Goal: Information Seeking & Learning: Find specific fact

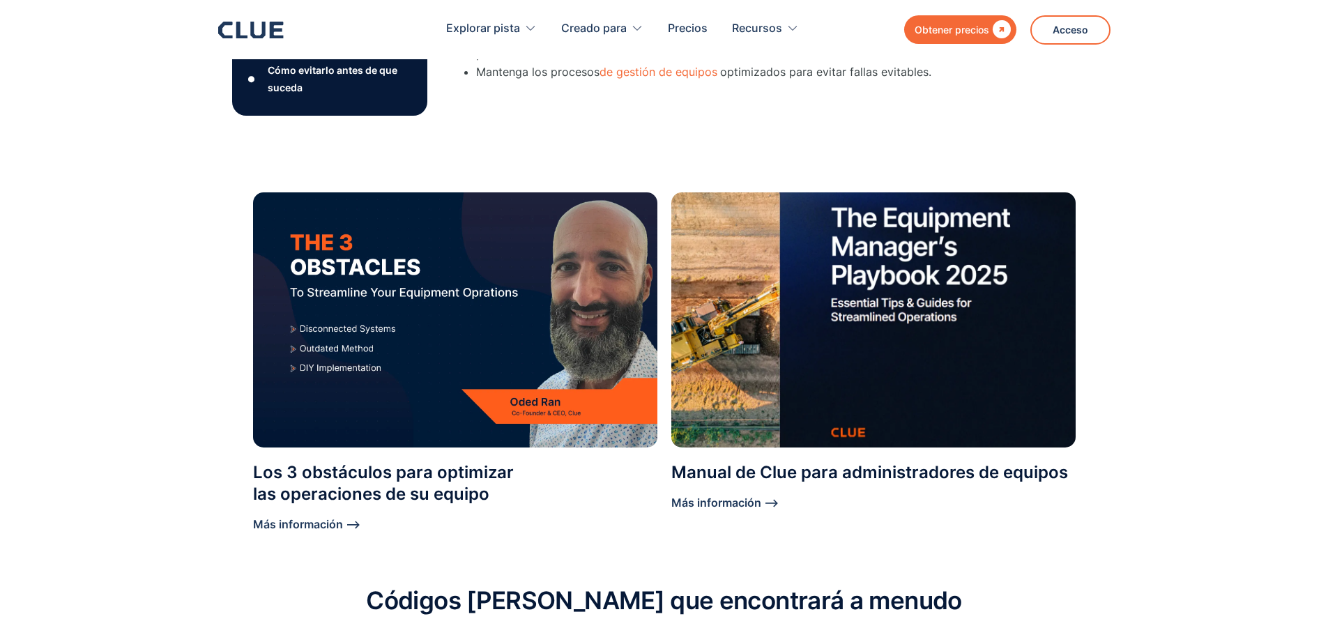
scroll to position [1046, 0]
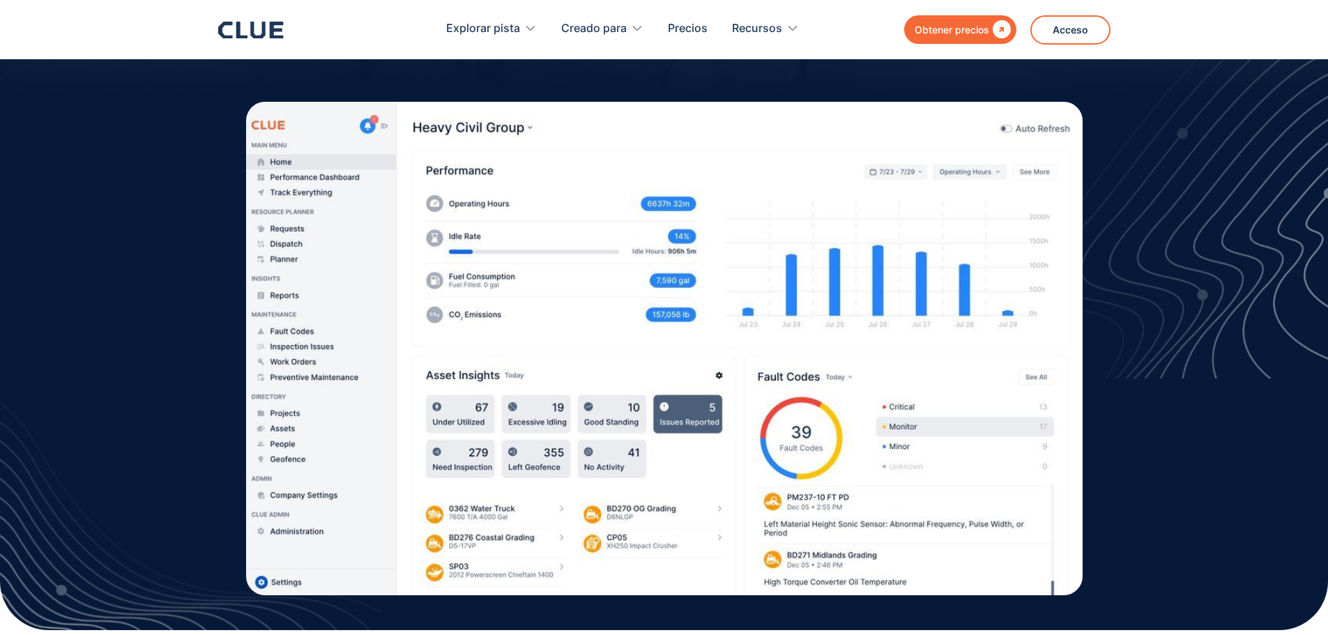
scroll to position [418, 0]
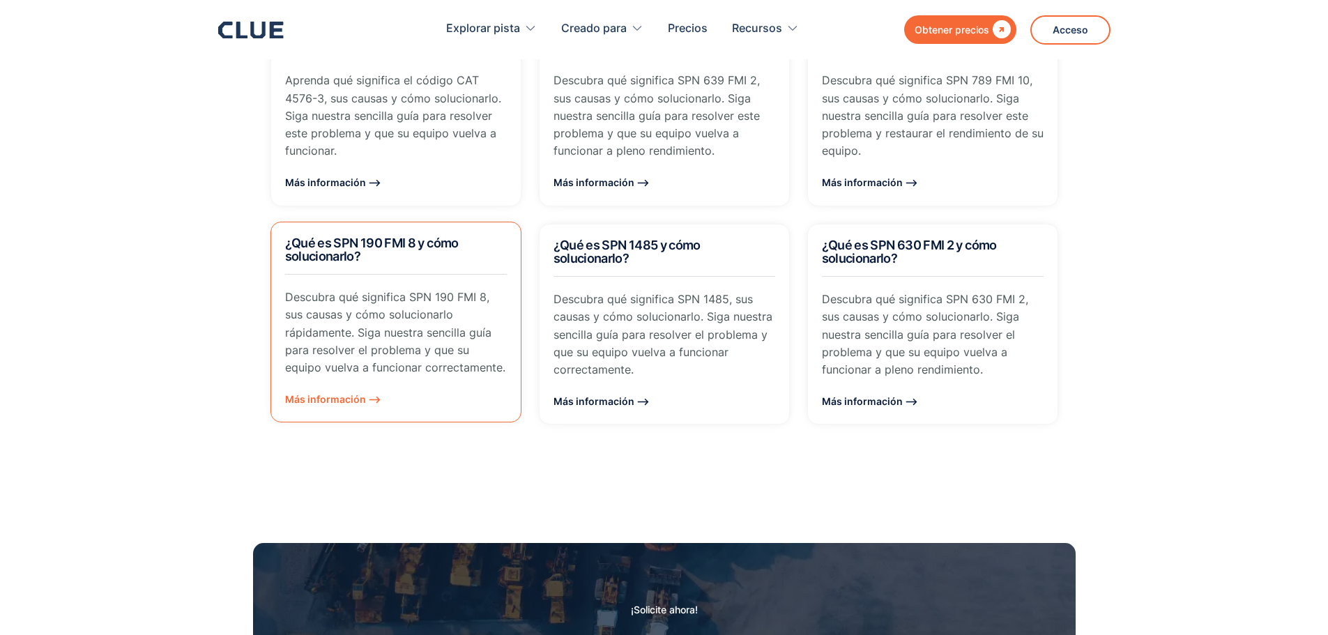
scroll to position [1325, 0]
